Goal: Information Seeking & Learning: Learn about a topic

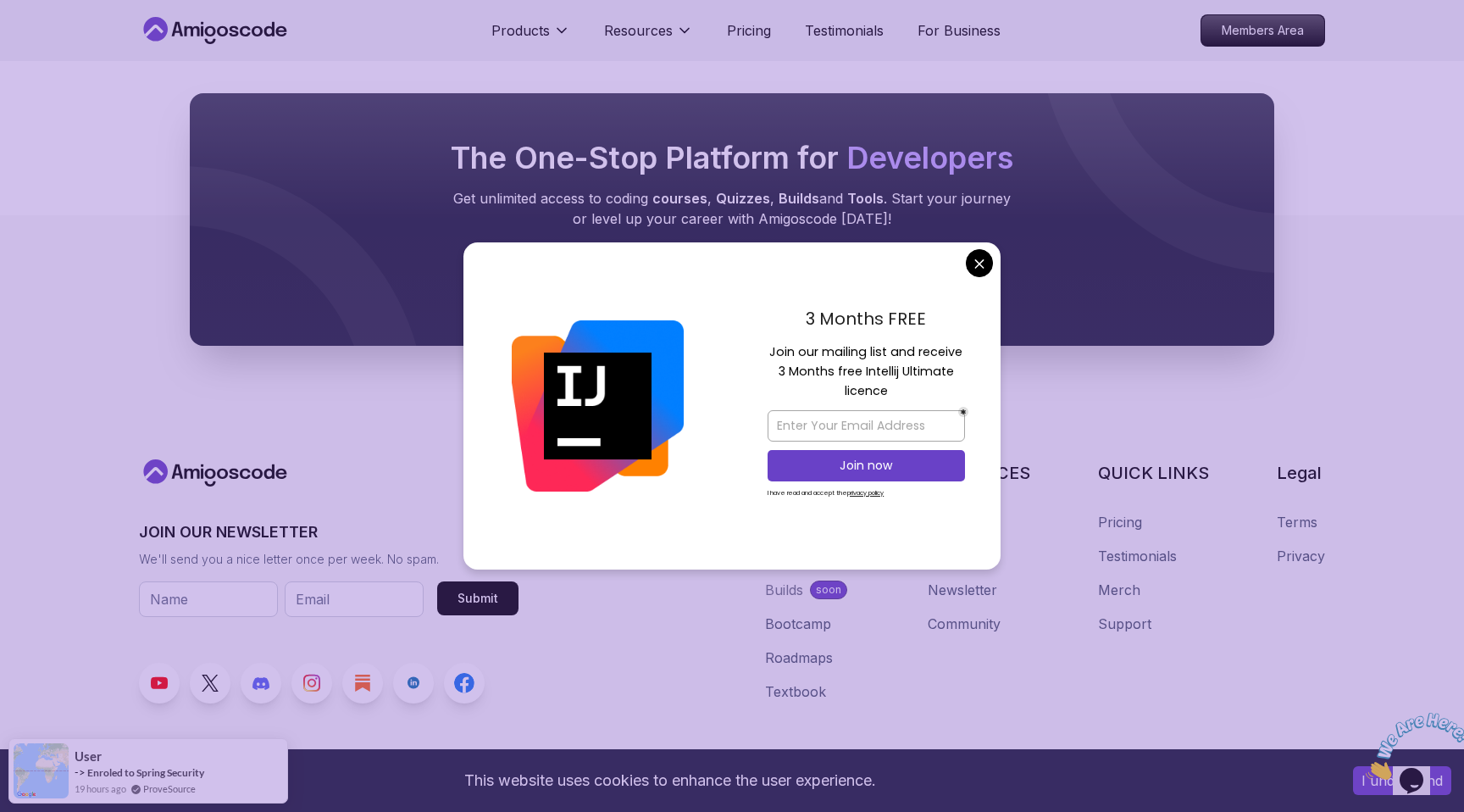
scroll to position [9121, 0]
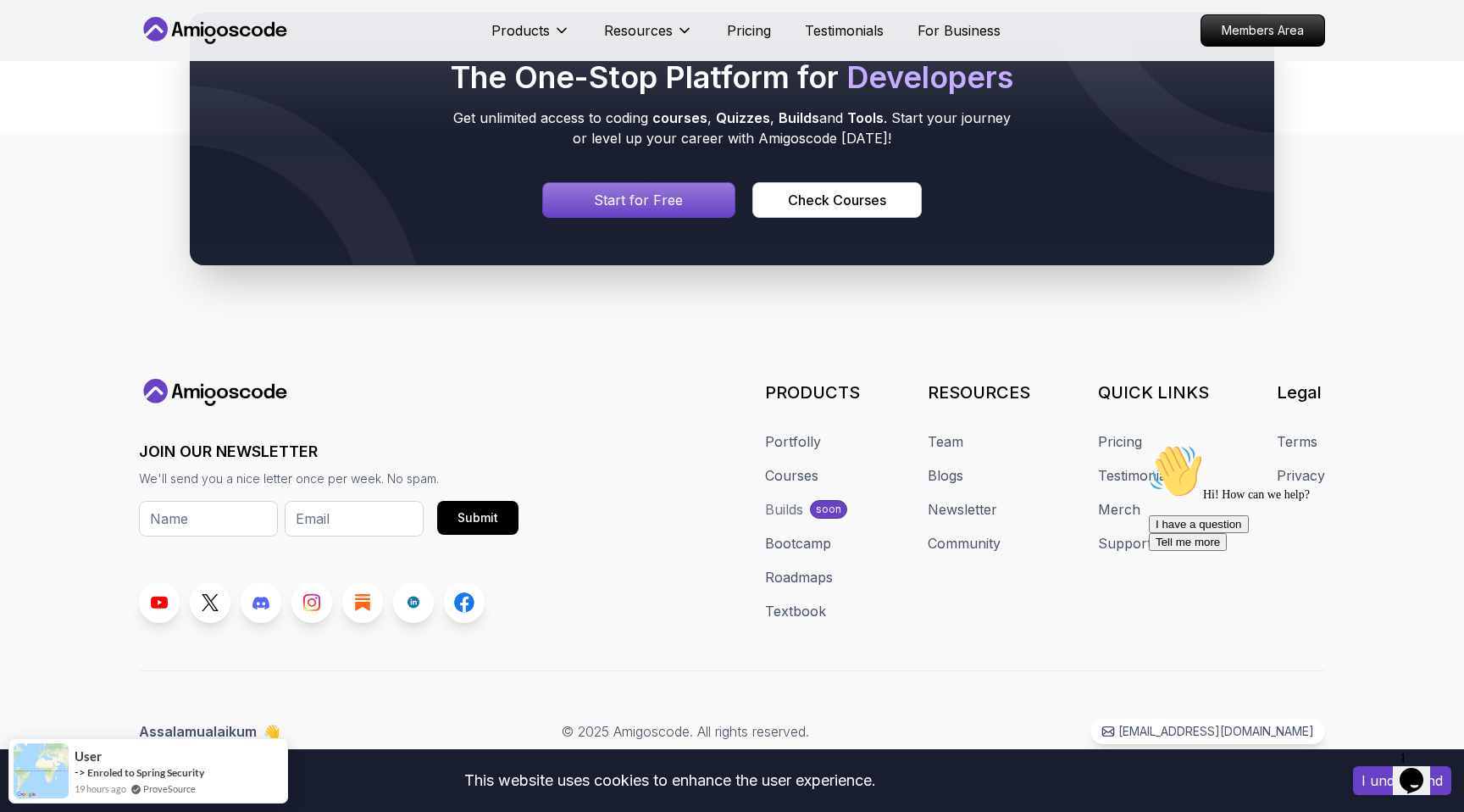
click at [1364, 790] on button "I understand" at bounding box center [1402, 780] width 98 height 28
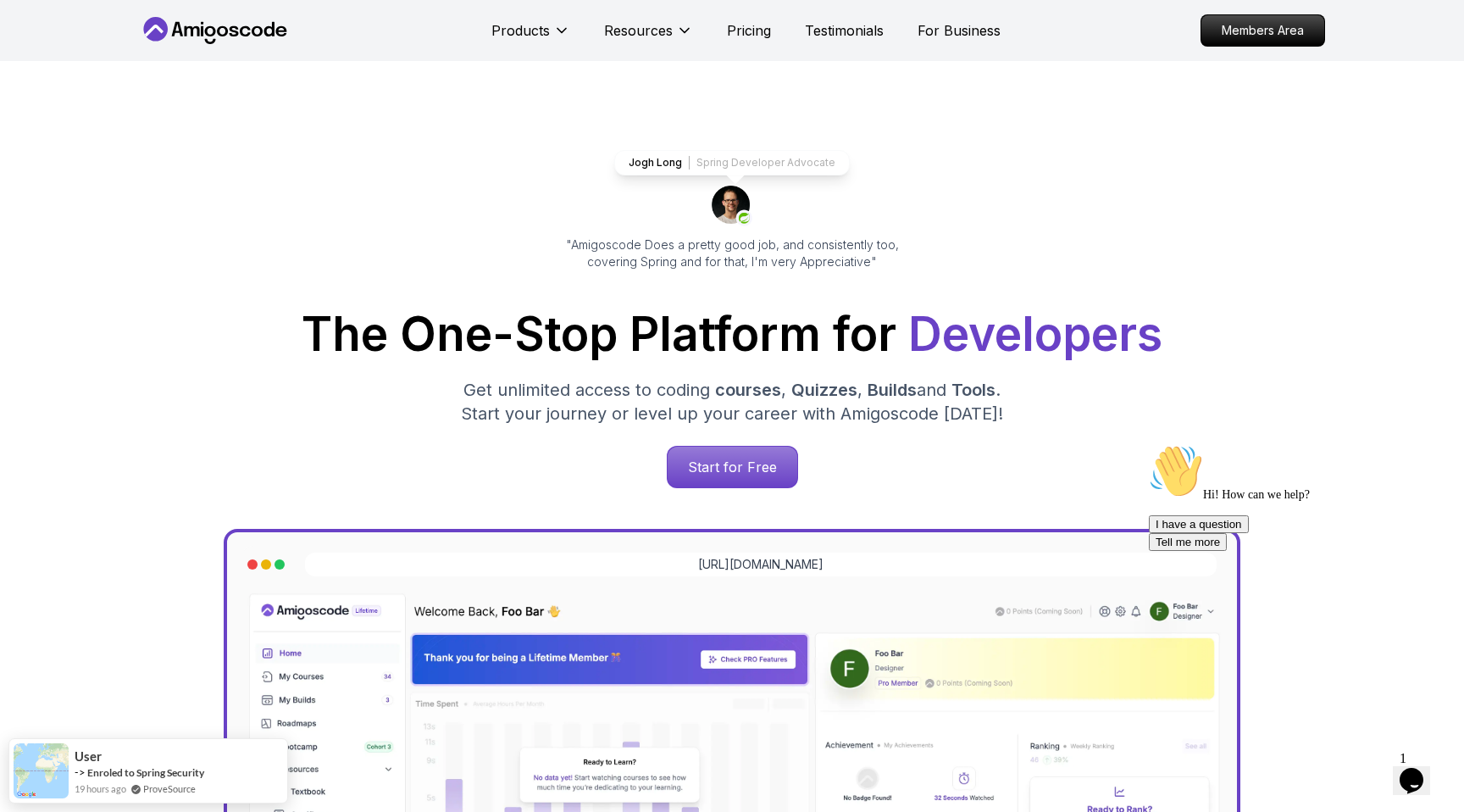
scroll to position [0, 0]
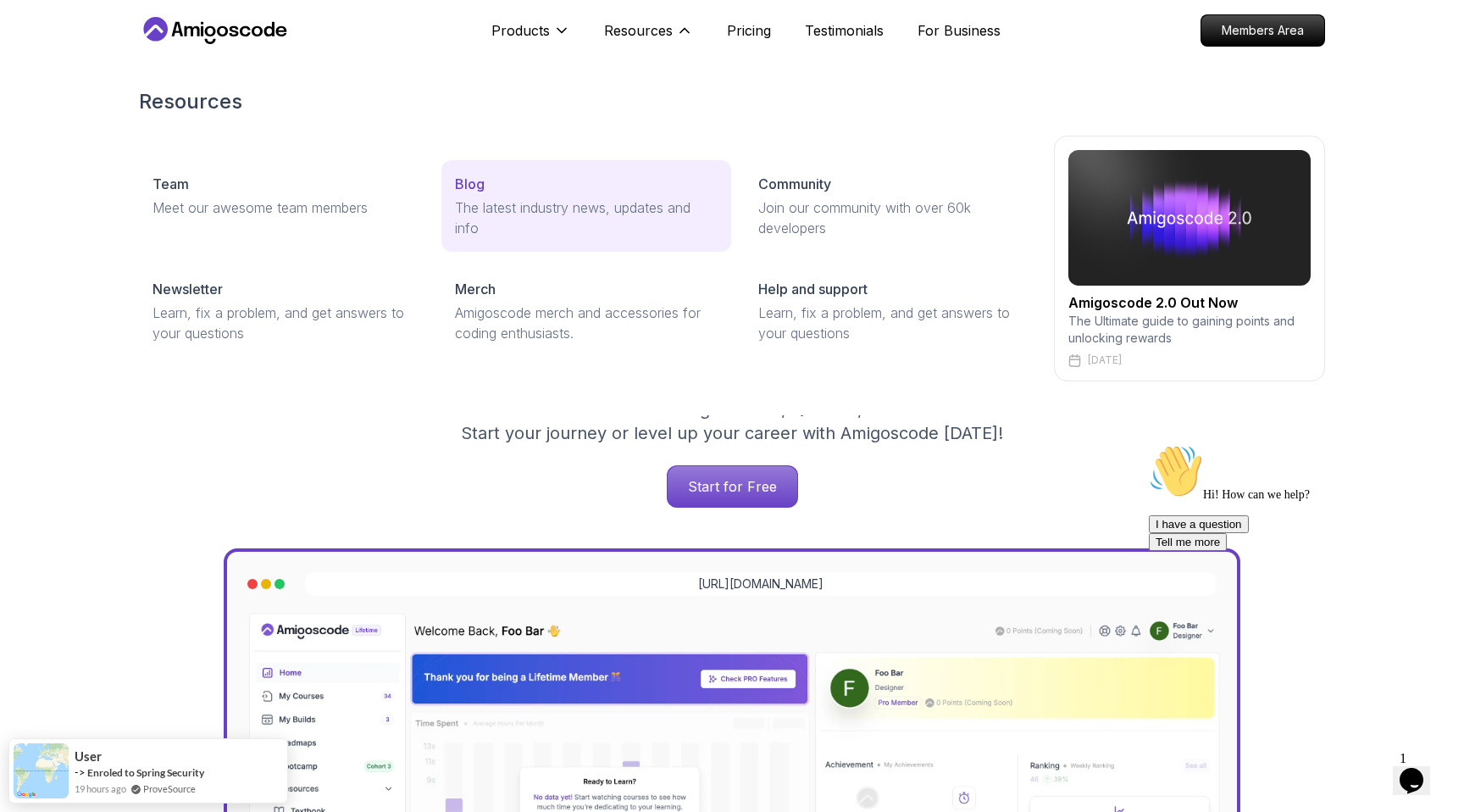
click at [473, 169] on link "Blog The latest industry news, updates and info" at bounding box center [586, 206] width 289 height 91
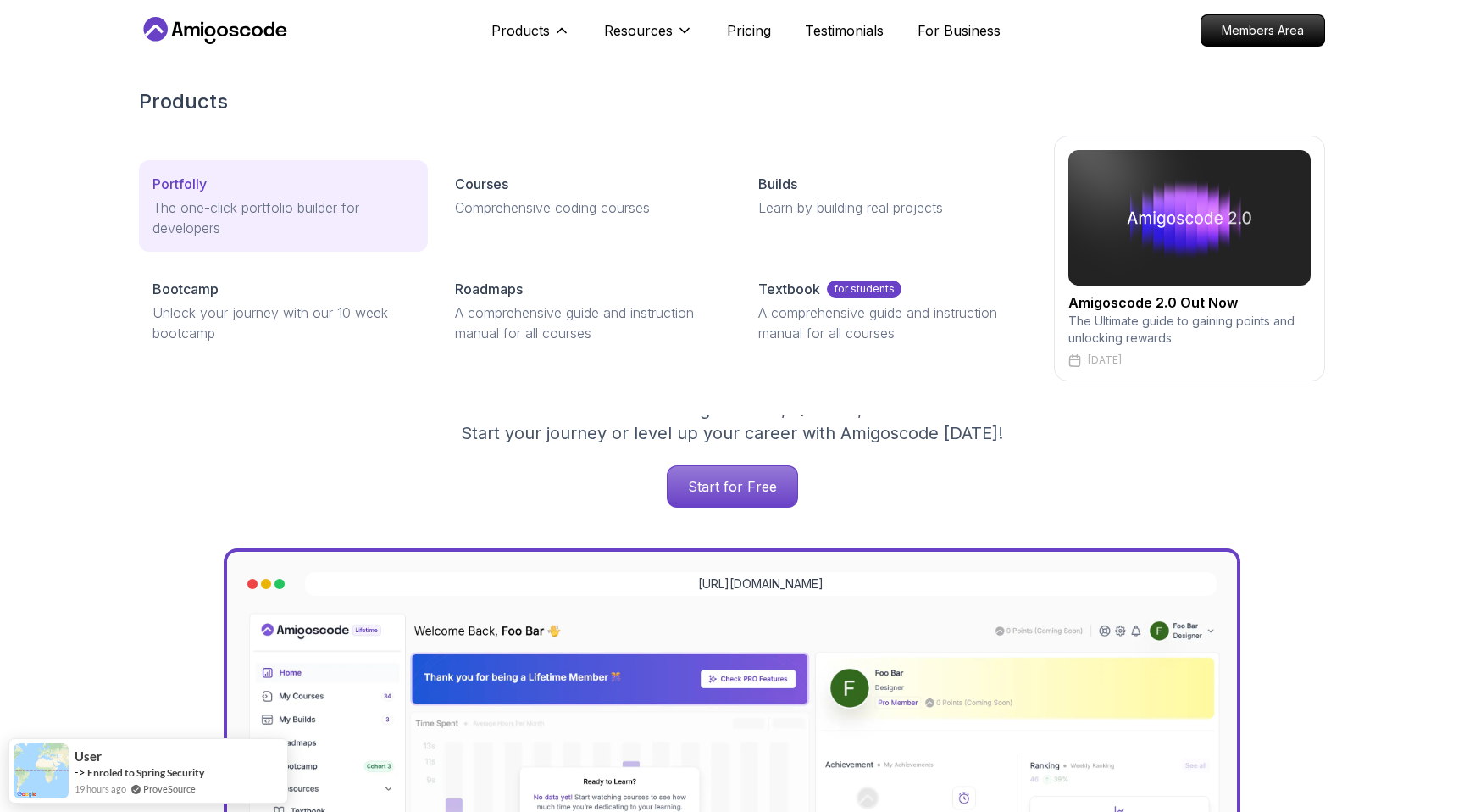
click at [287, 206] on p "The one-click portfolio builder for developers" at bounding box center [283, 218] width 261 height 40
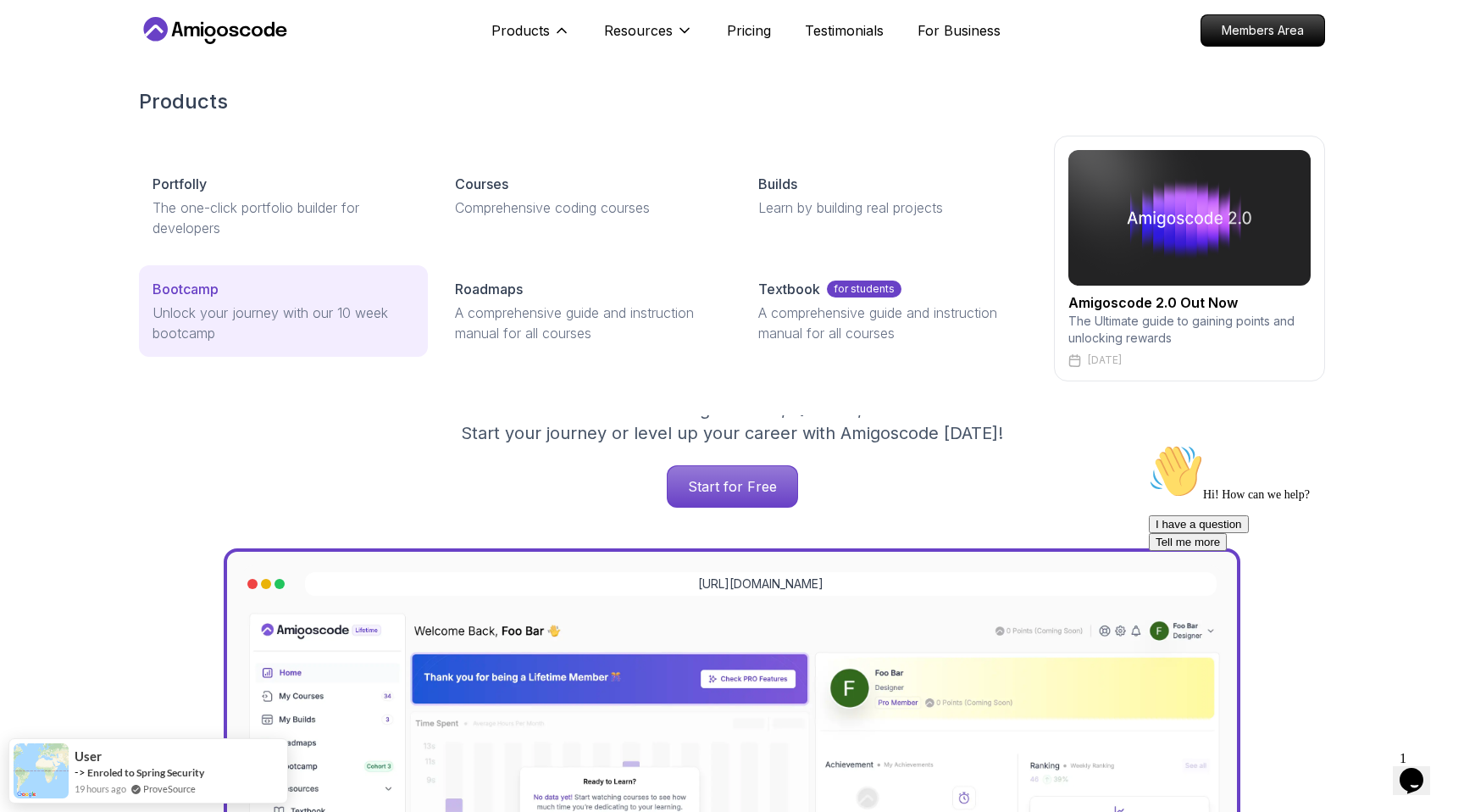
click at [322, 319] on p "Unlock your journey with our 10 week bootcamp" at bounding box center [283, 323] width 261 height 40
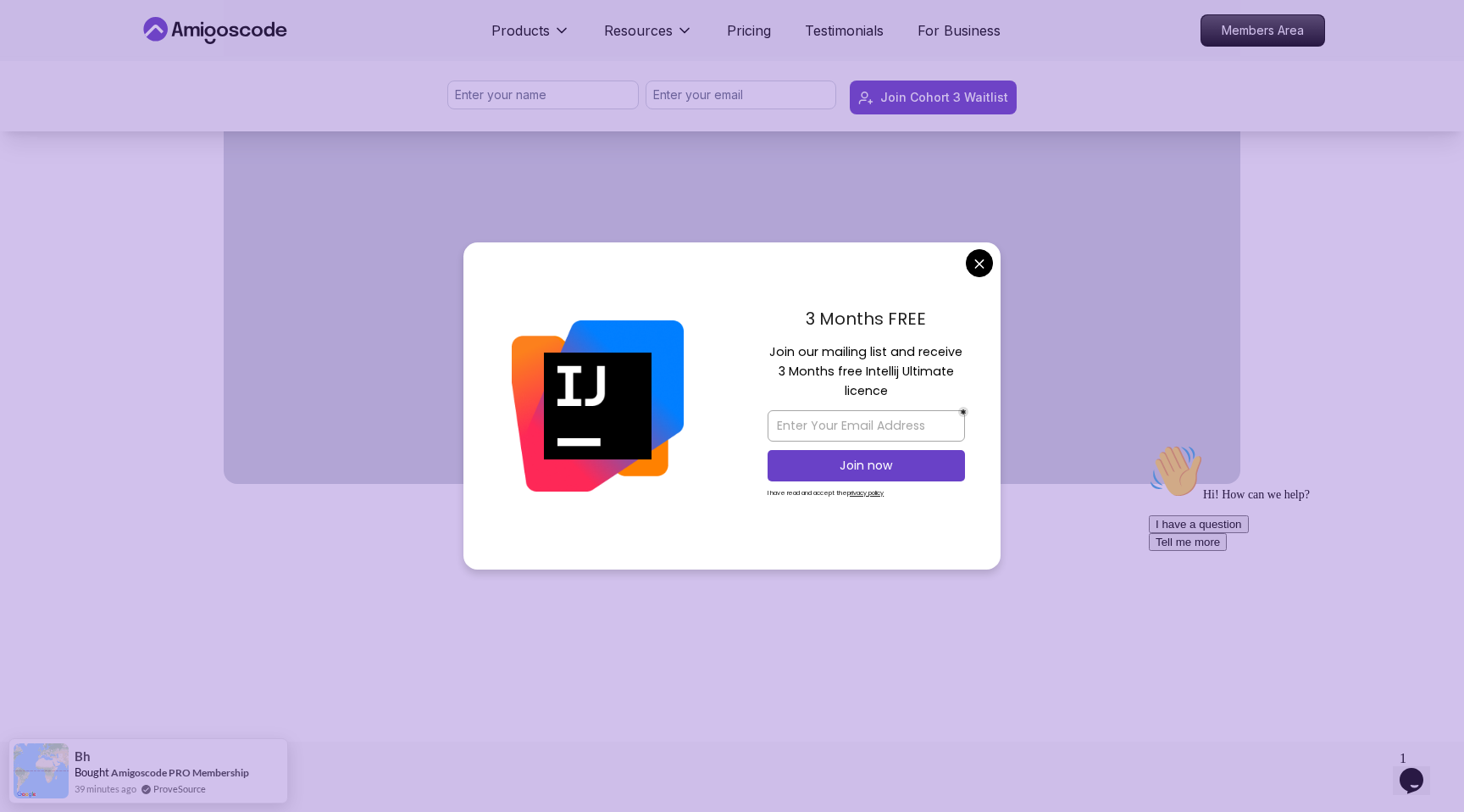
scroll to position [1021, 0]
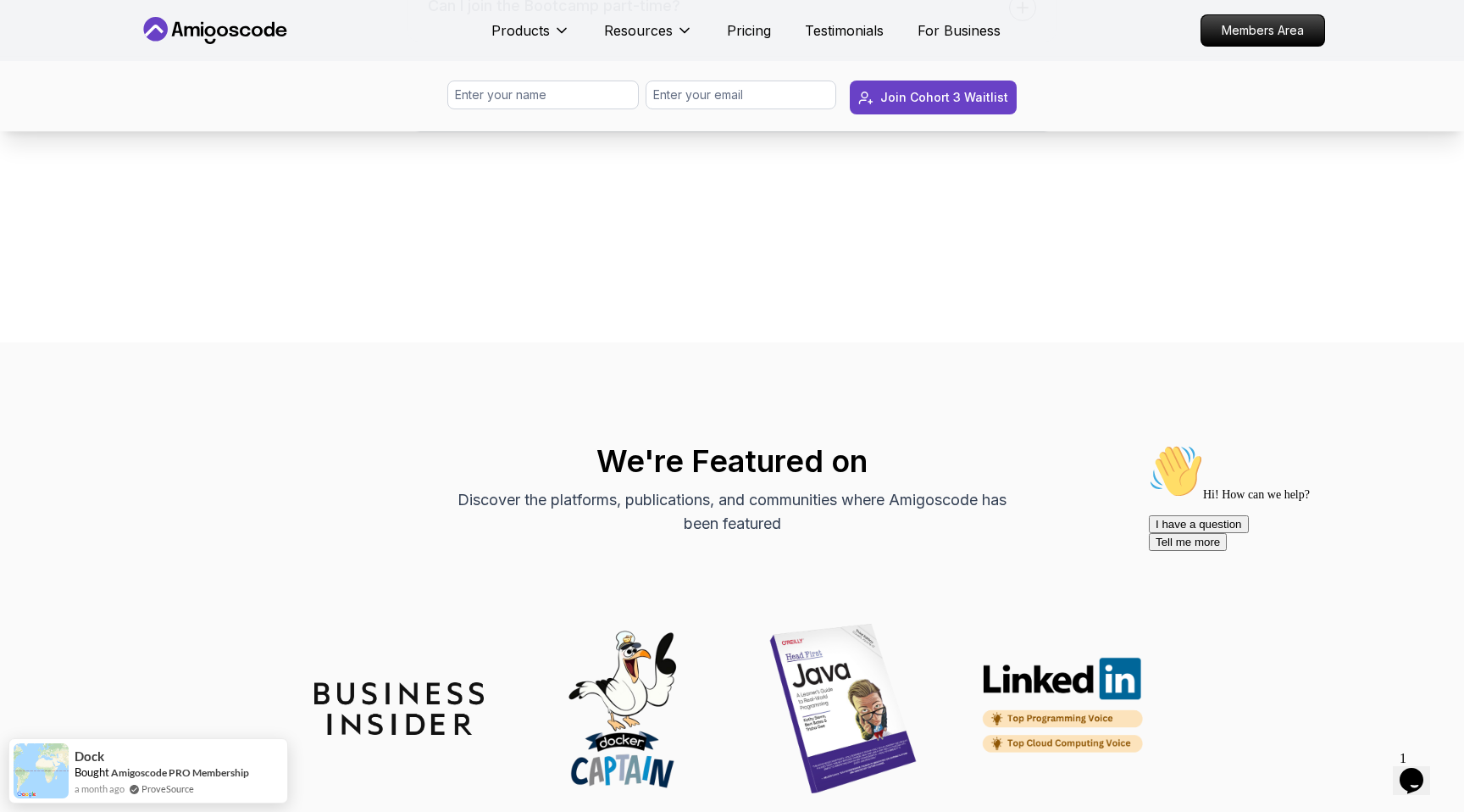
click at [957, 42] on button "Can I join the Bootcamp part-time?" at bounding box center [732, 7] width 651 height 70
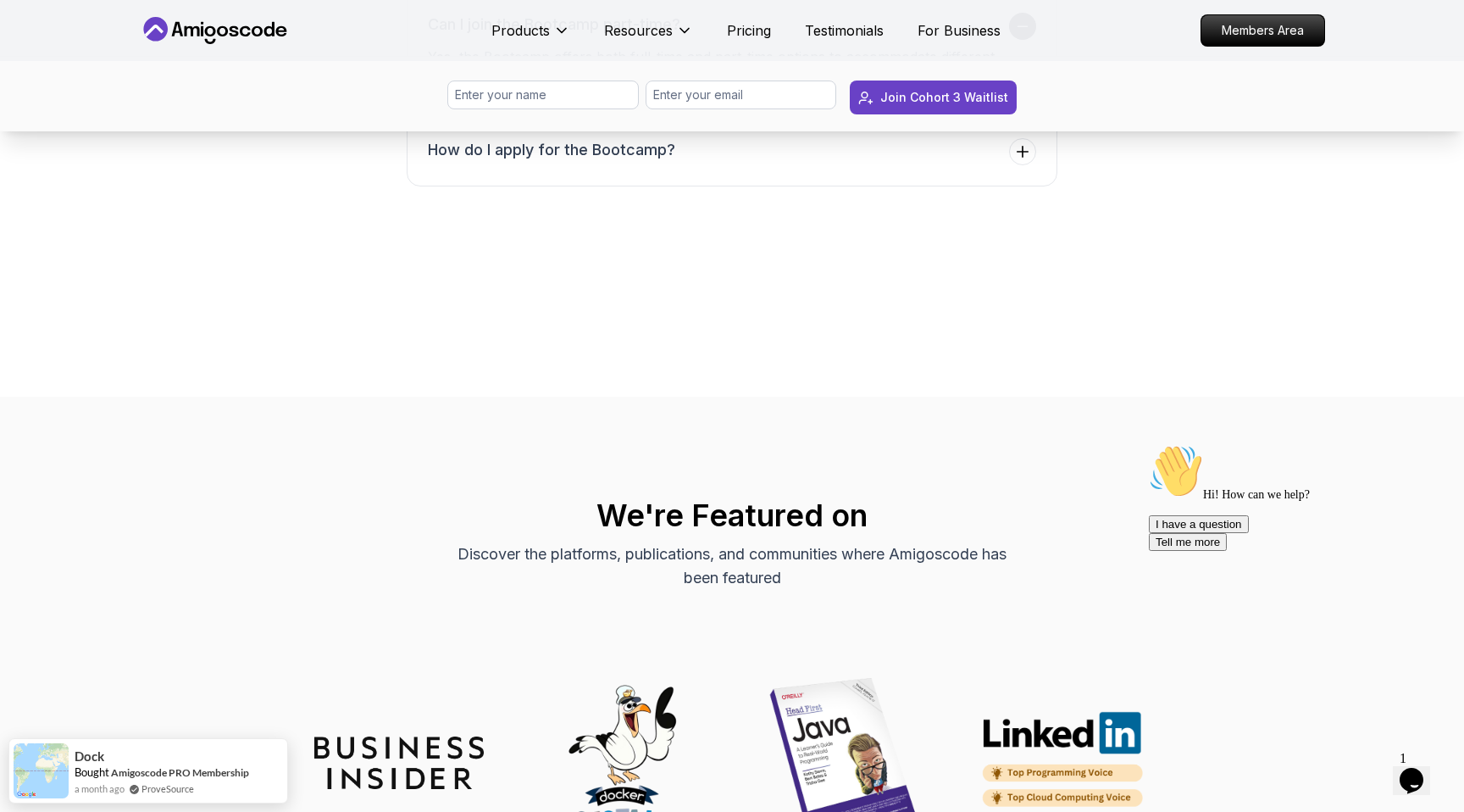
scroll to position [6942, 0]
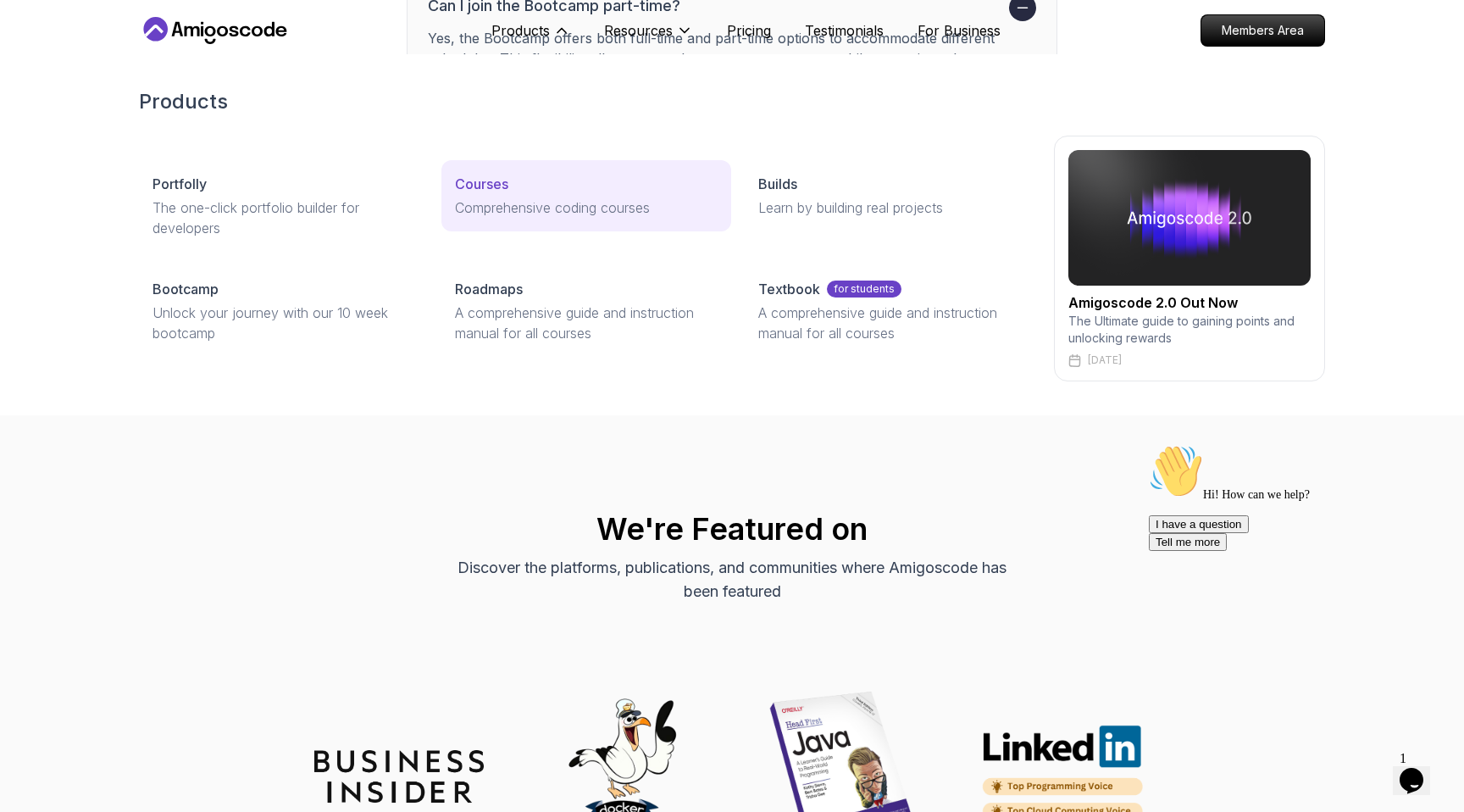
click at [565, 216] on p "Comprehensive coding courses" at bounding box center [586, 208] width 261 height 21
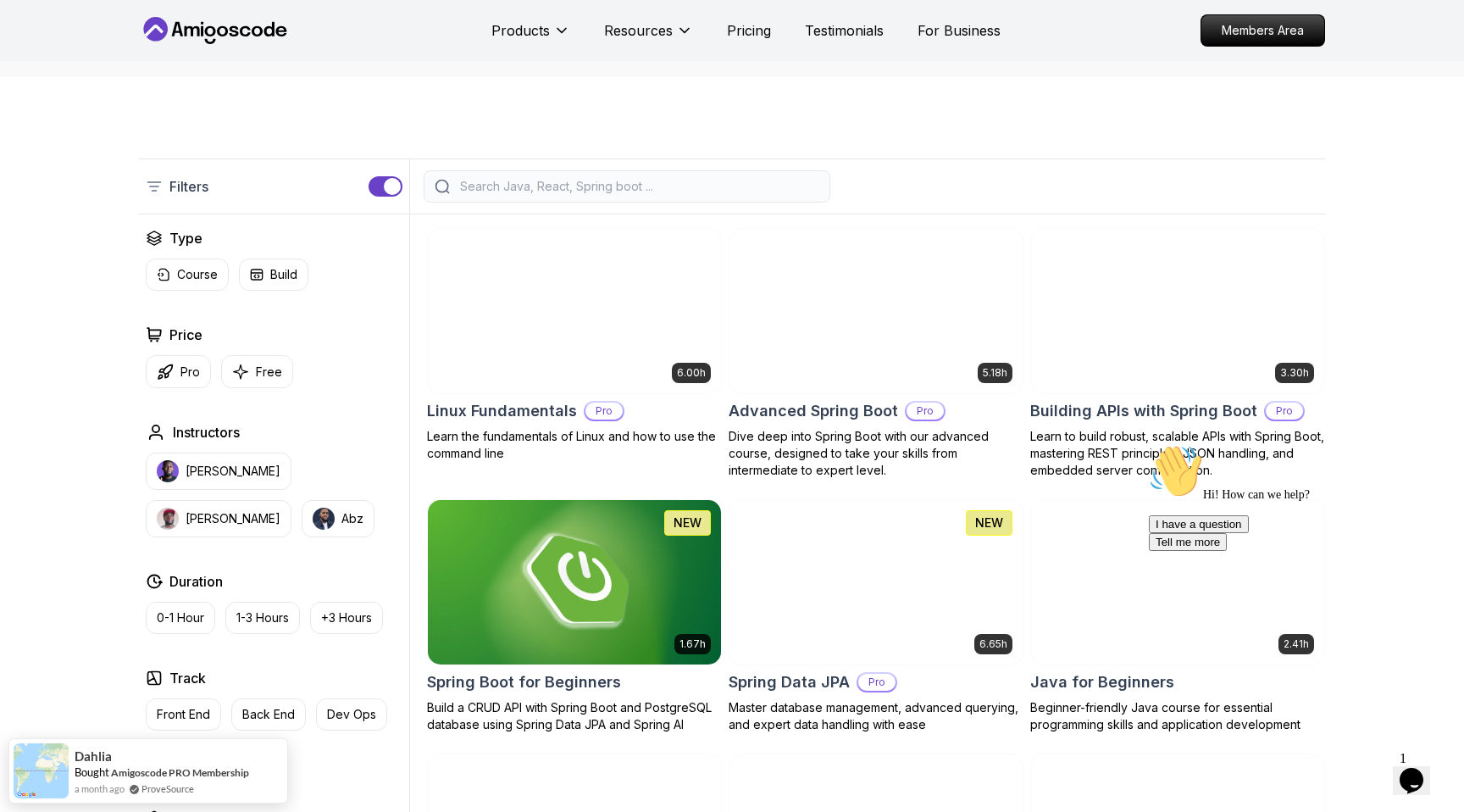
scroll to position [313, 0]
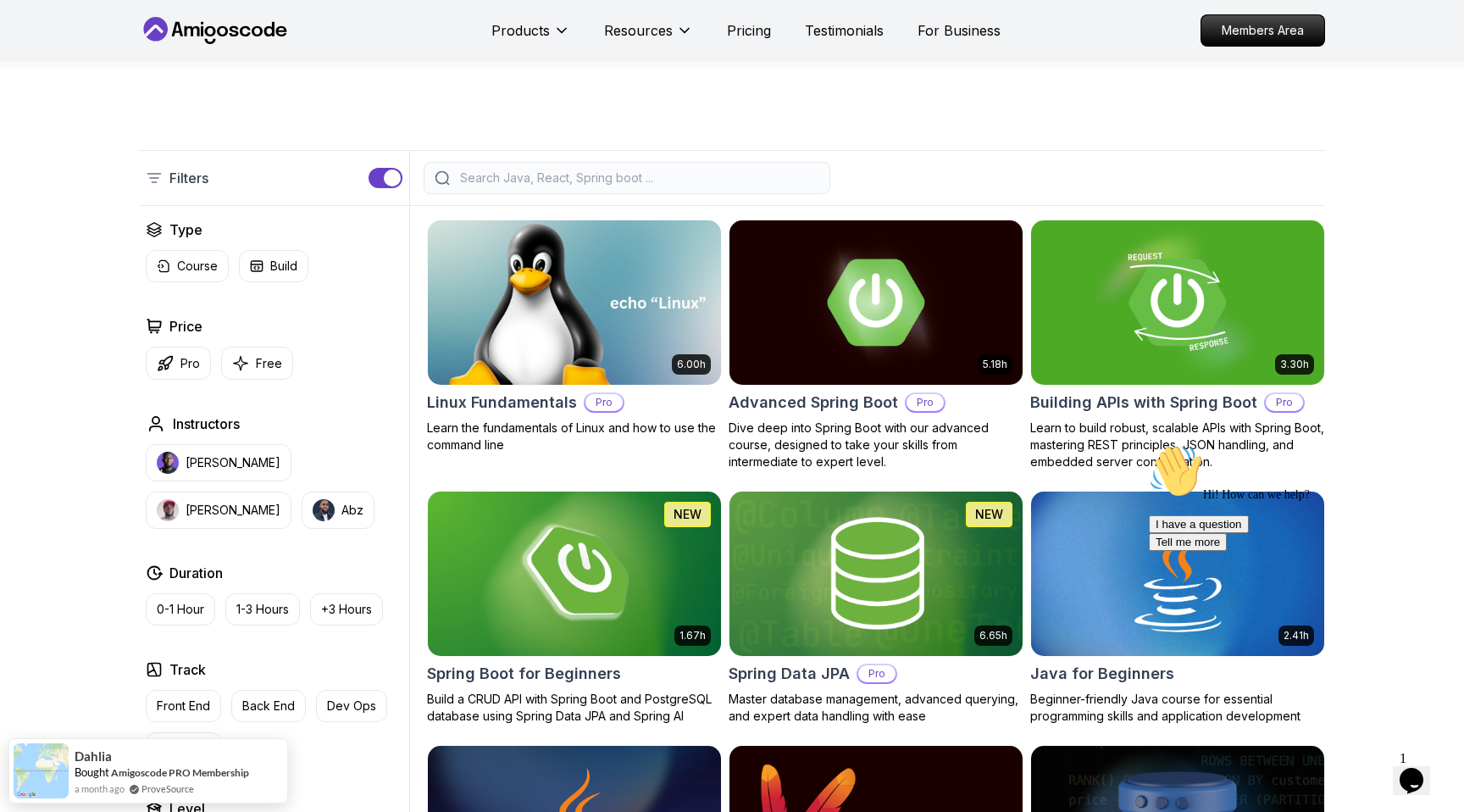
click at [599, 347] on img at bounding box center [575, 302] width 308 height 172
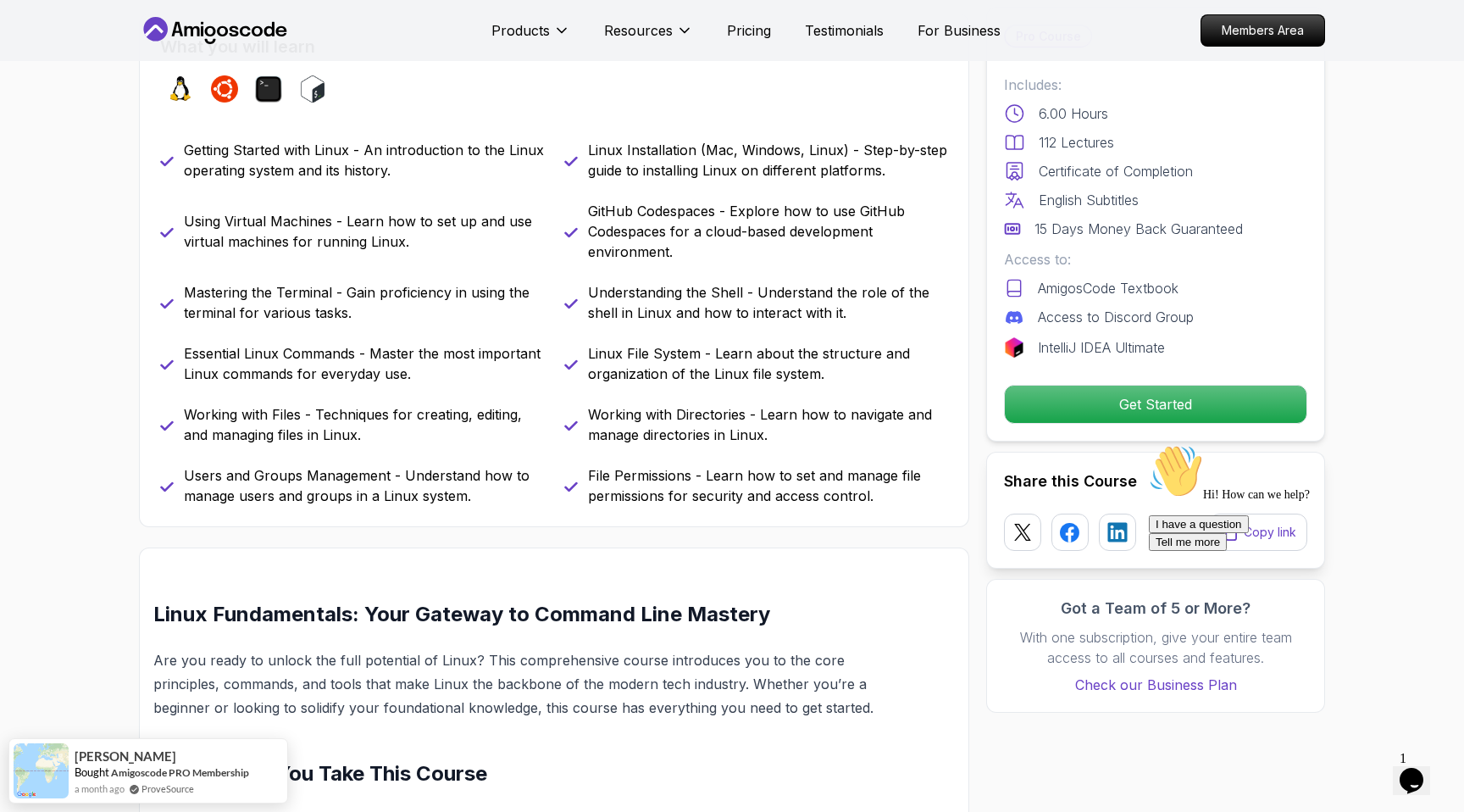
scroll to position [731, 0]
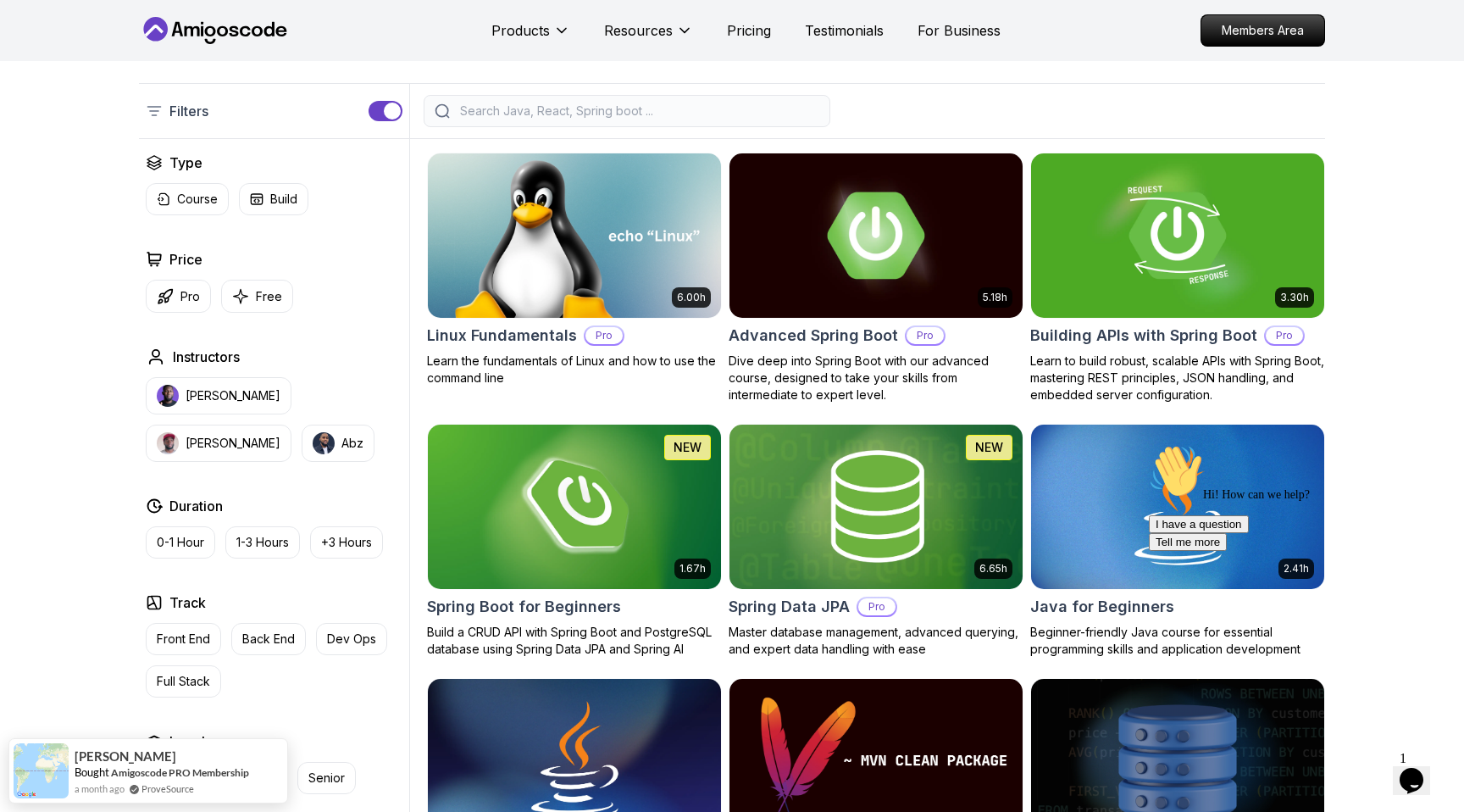
scroll to position [391, 0]
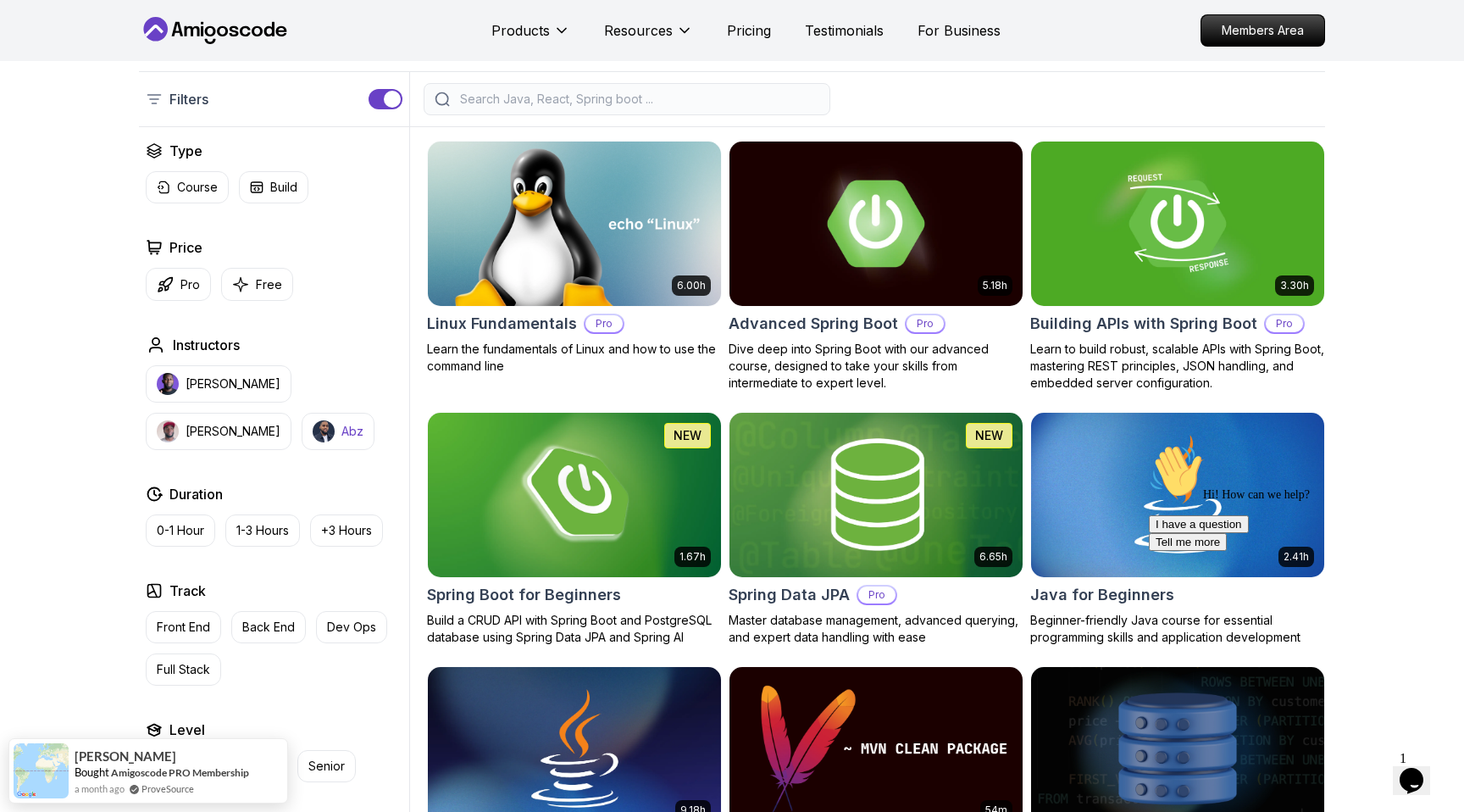
click at [341, 425] on p "Abz" at bounding box center [353, 432] width 22 height 17
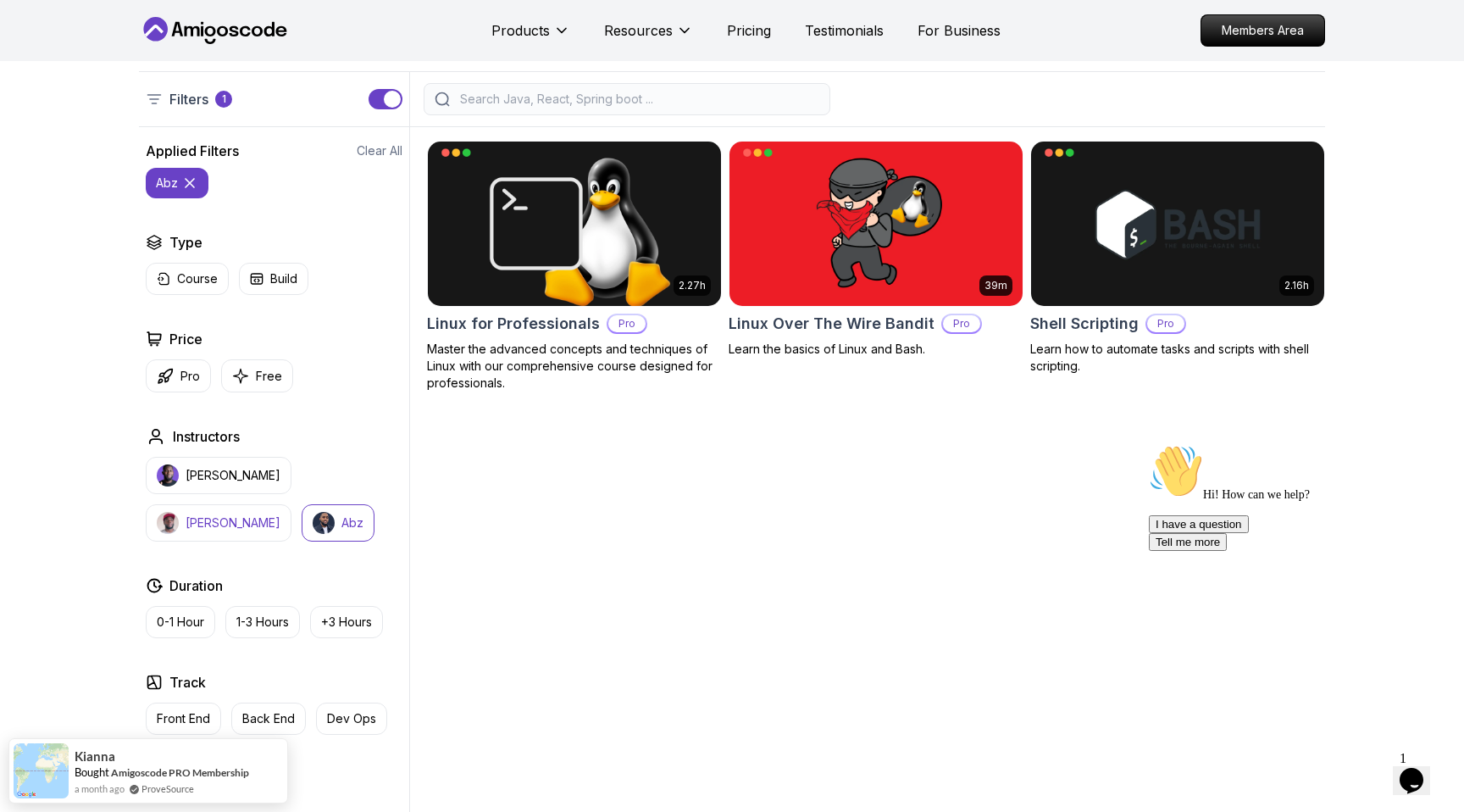
click at [280, 514] on p "Richard" at bounding box center [233, 523] width 95 height 17
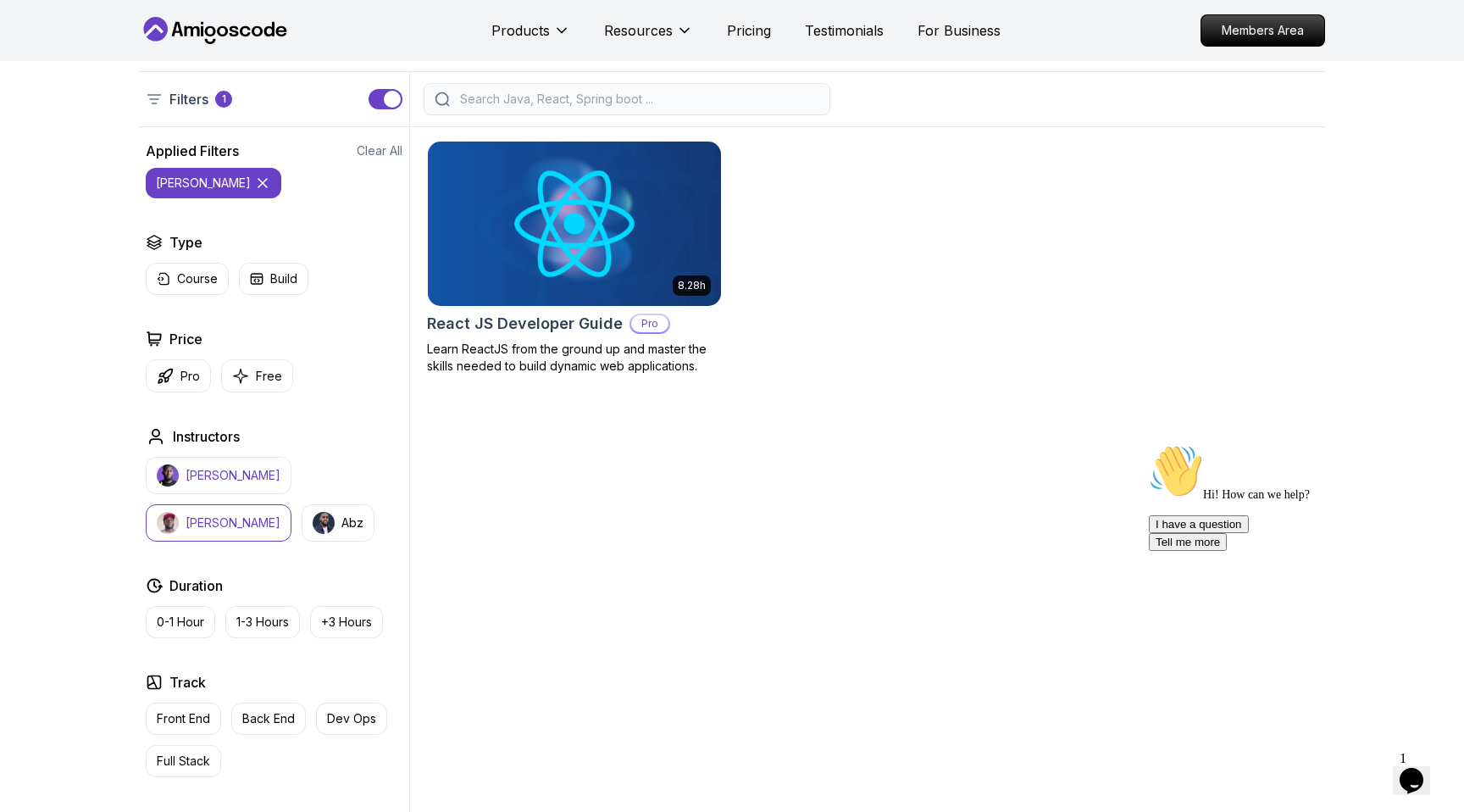
click at [206, 464] on button "Nelson Djalo" at bounding box center [218, 475] width 145 height 37
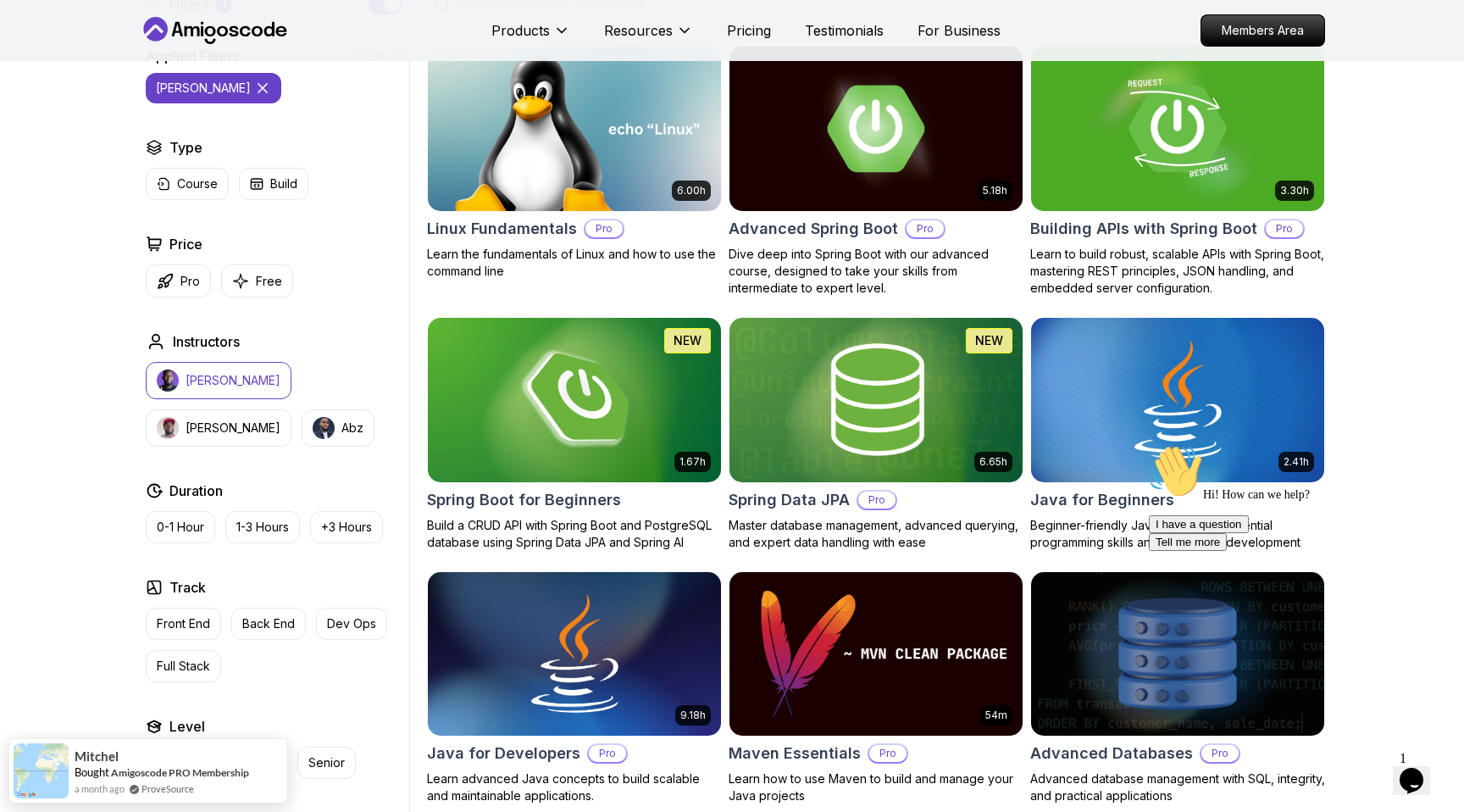
scroll to position [179, 0]
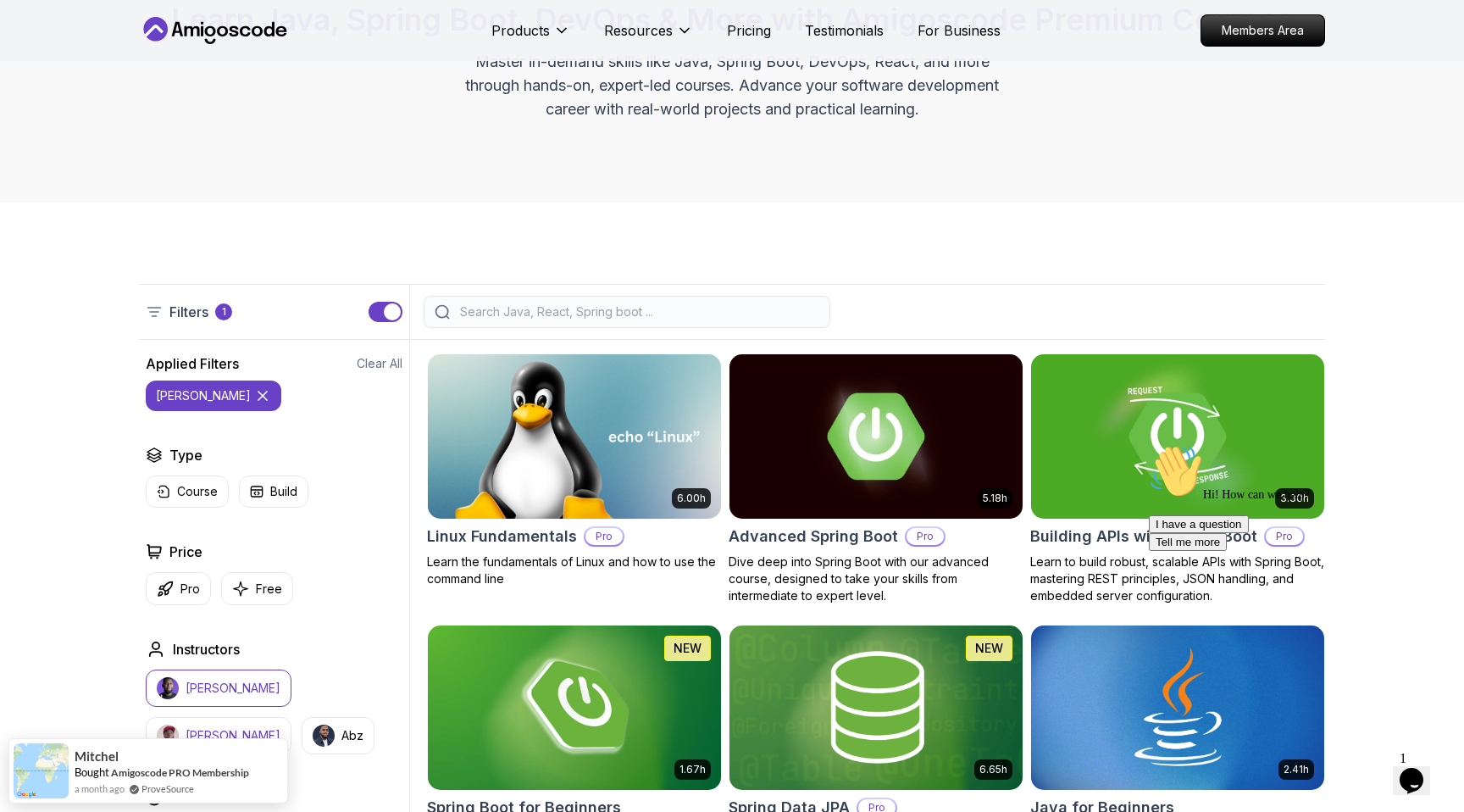
click at [292, 717] on button "Richard" at bounding box center [218, 735] width 145 height 37
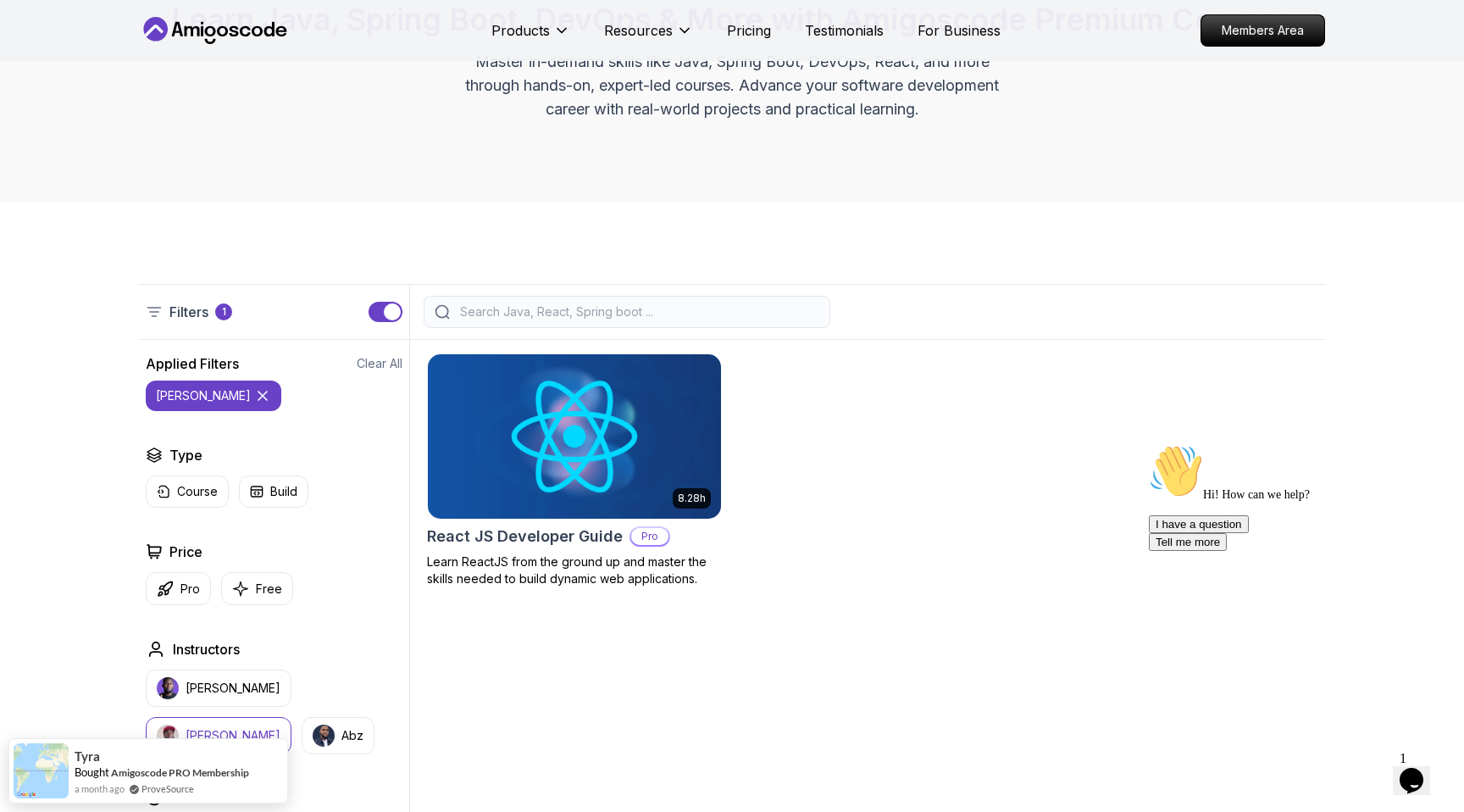
click at [662, 444] on img at bounding box center [575, 436] width 308 height 172
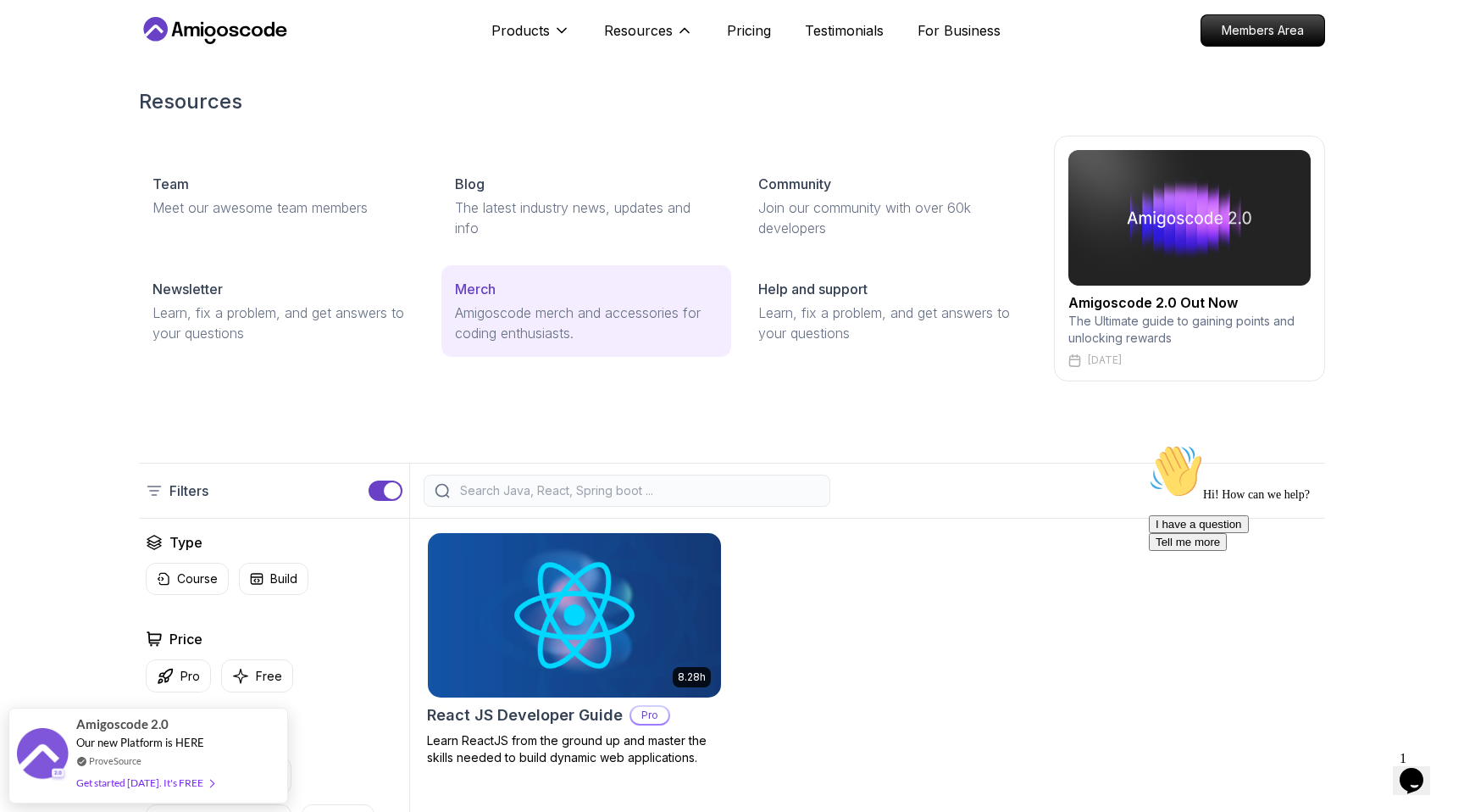
click at [607, 304] on p "Amigoscode merch and accessories for coding enthusiasts." at bounding box center [586, 323] width 261 height 40
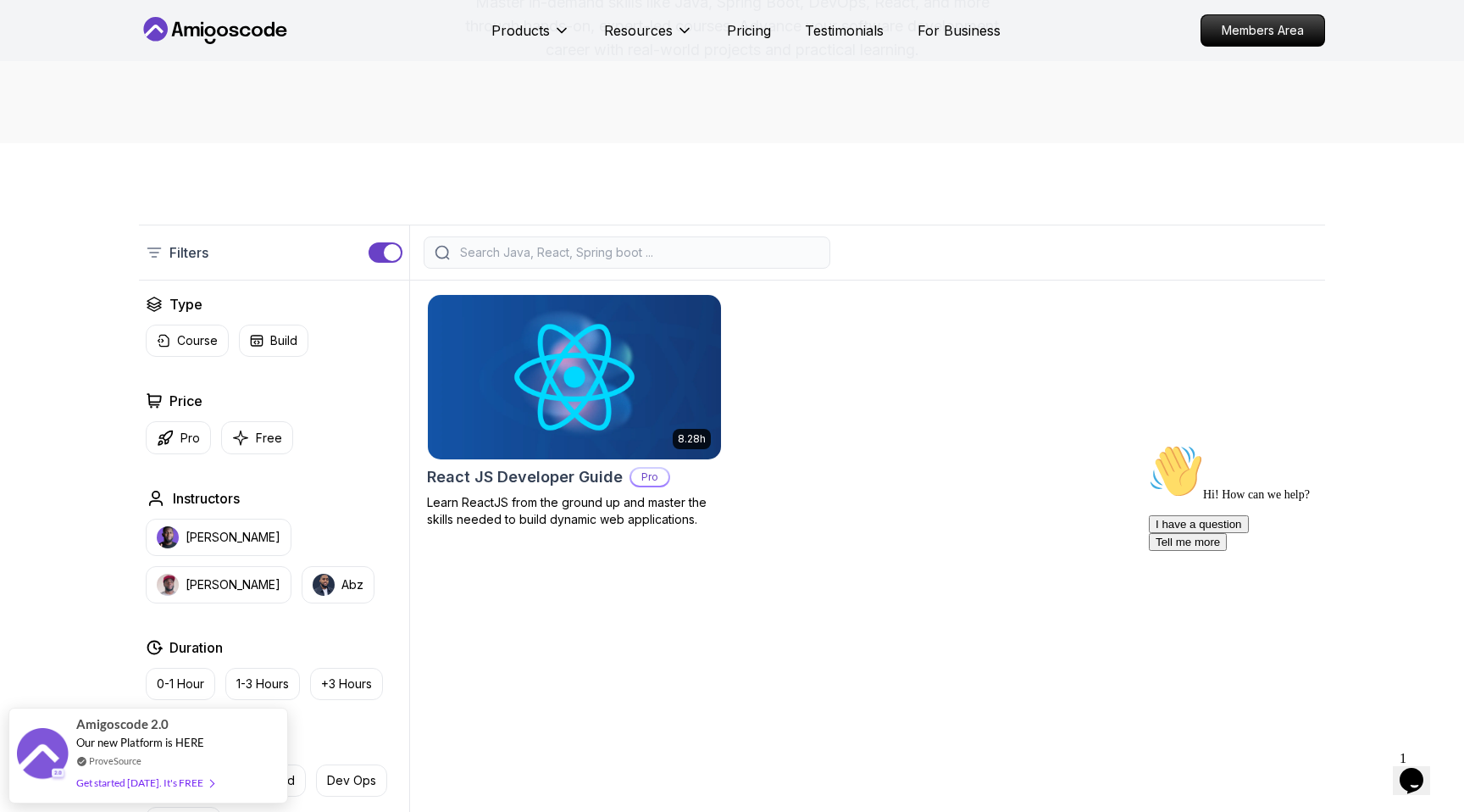
scroll to position [462, 0]
